Goal: Ask a question

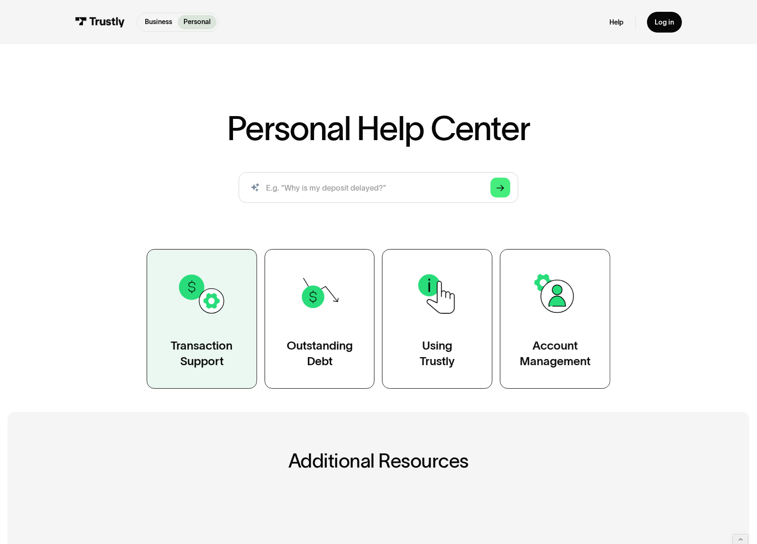
click at [217, 352] on div "Transaction Support" at bounding box center [202, 353] width 62 height 31
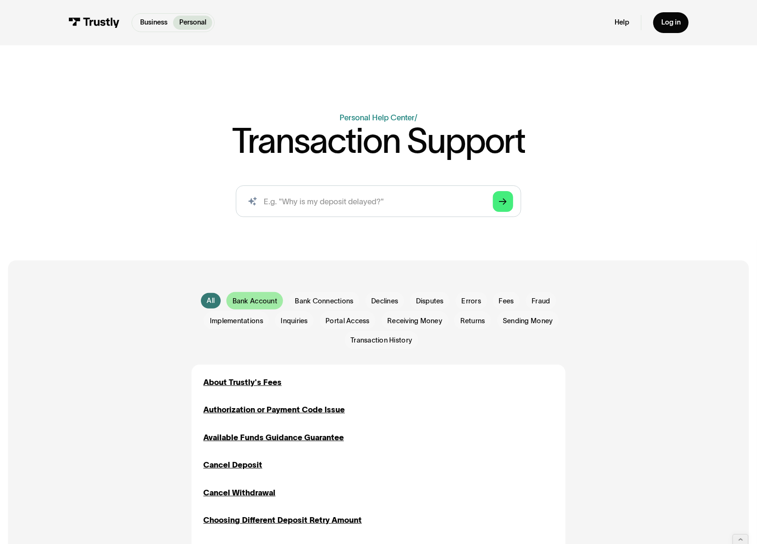
click at [256, 297] on span "Bank Account" at bounding box center [255, 301] width 45 height 10
